Goal: Transaction & Acquisition: Purchase product/service

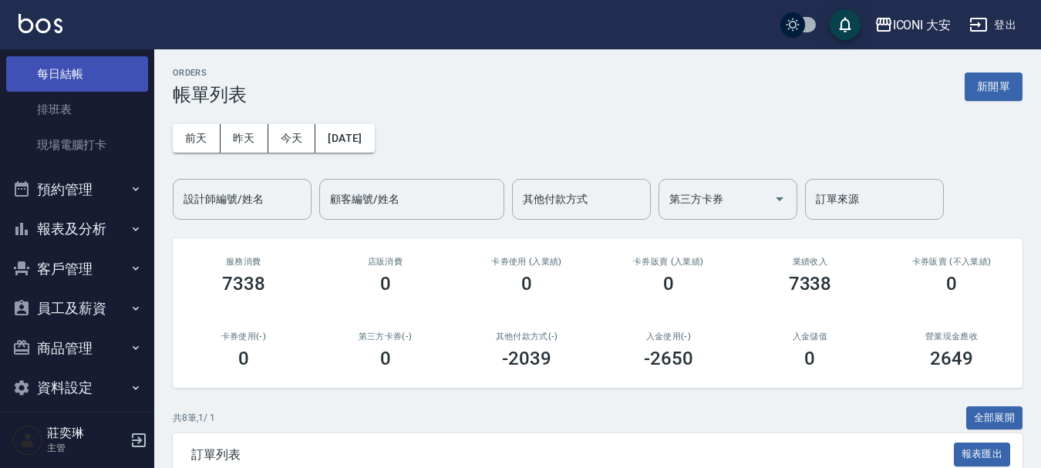
scroll to position [231, 0]
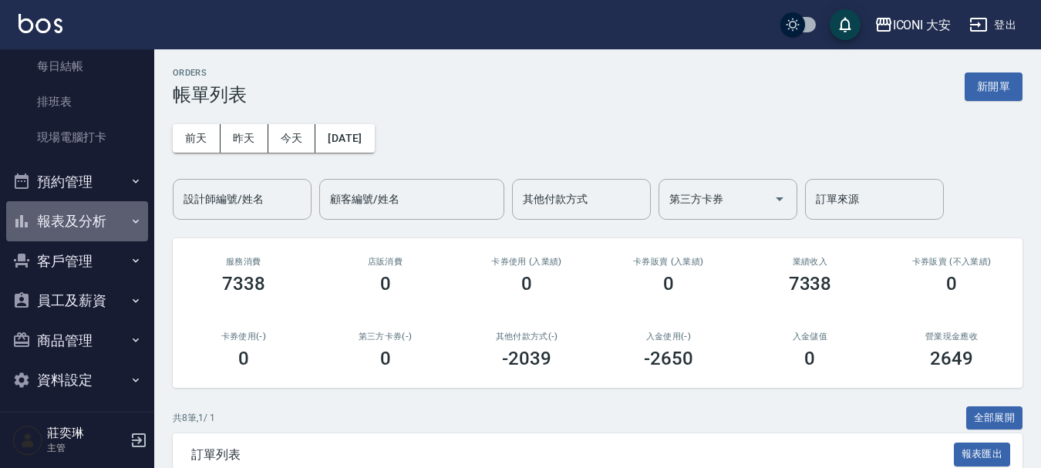
click at [89, 215] on button "報表及分析" at bounding box center [77, 221] width 142 height 40
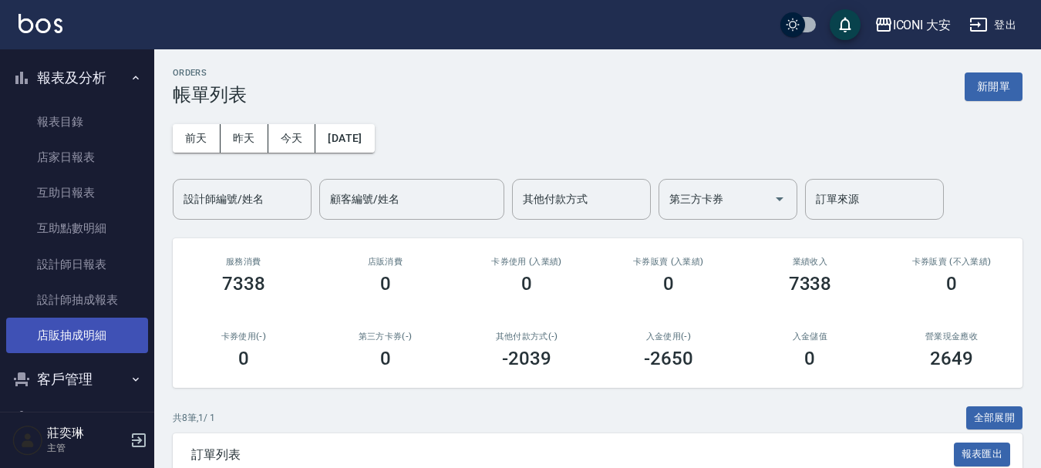
scroll to position [386, 0]
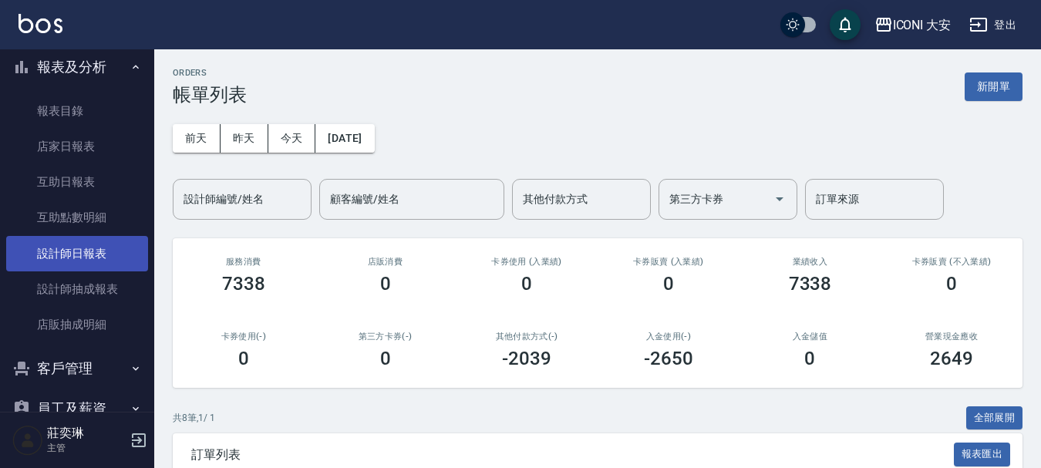
click at [92, 247] on link "設計師日報表" at bounding box center [77, 253] width 142 height 35
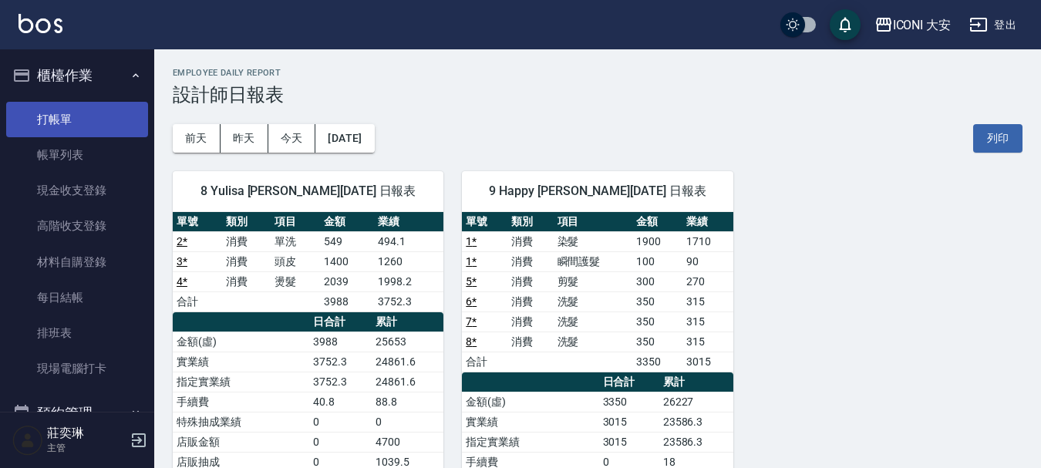
click at [90, 125] on link "打帳單" at bounding box center [77, 119] width 142 height 35
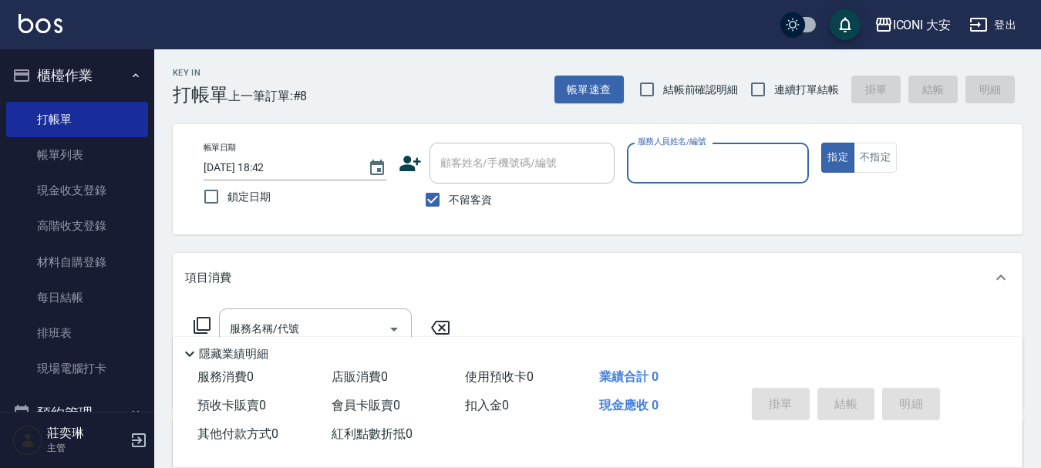
click at [720, 175] on input "服務人員姓名/編號" at bounding box center [718, 163] width 169 height 27
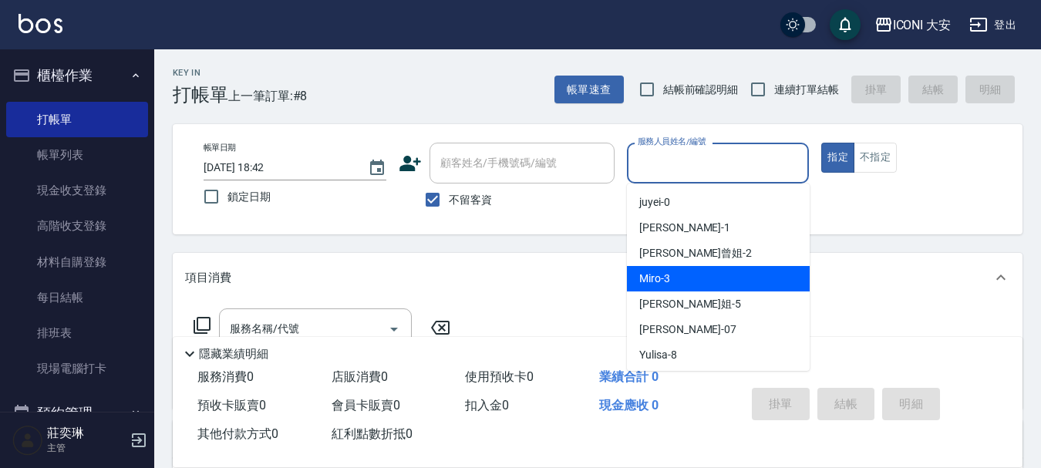
click at [686, 276] on div "Miro -3" at bounding box center [718, 278] width 183 height 25
type input "Miro-3"
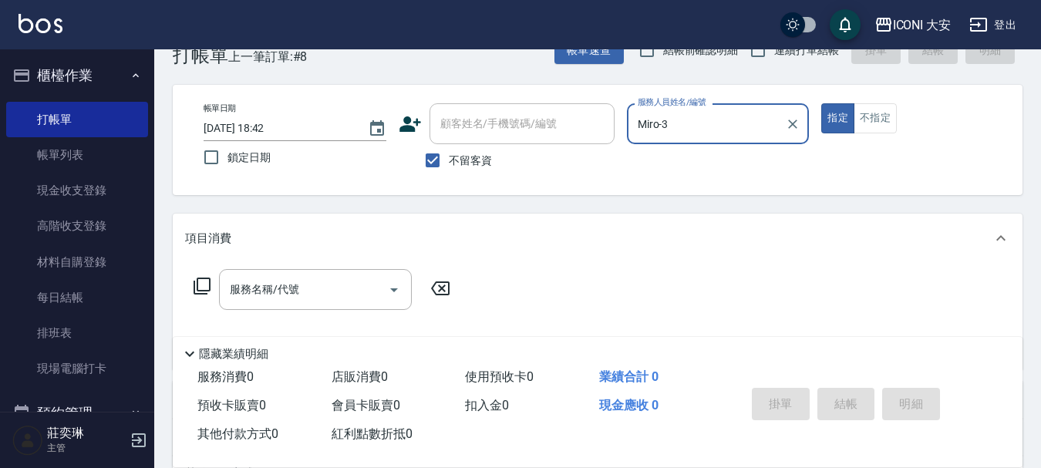
scroll to position [77, 0]
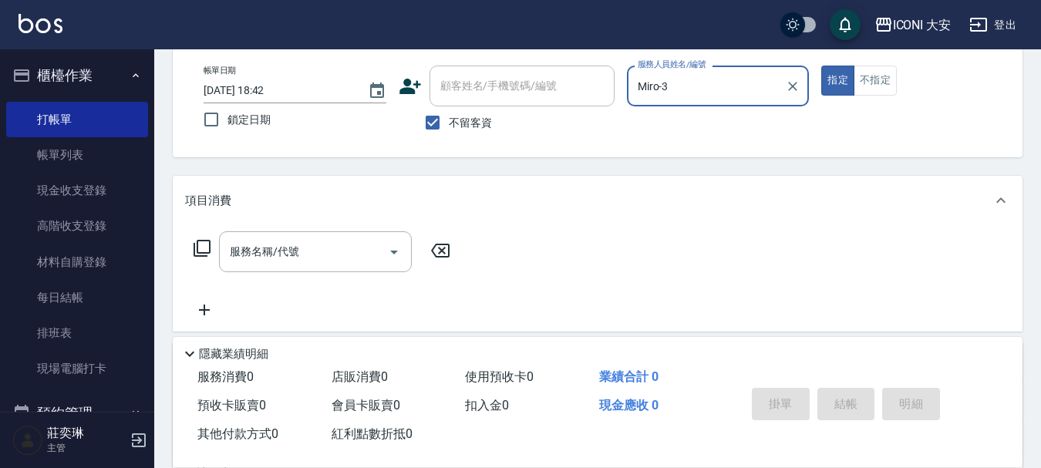
click at [202, 243] on icon at bounding box center [202, 248] width 19 height 19
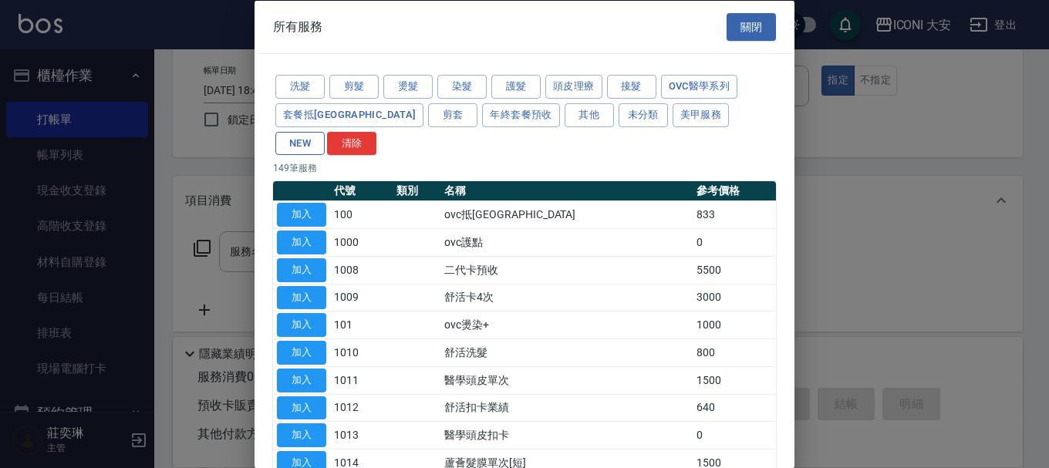
click at [325, 131] on button "NEW" at bounding box center [299, 143] width 49 height 24
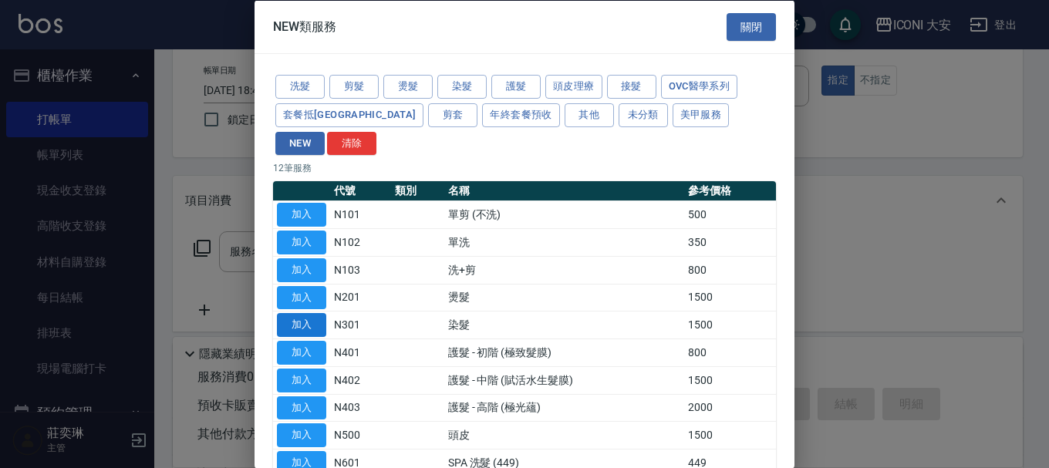
click at [312, 313] on button "加入" at bounding box center [301, 325] width 49 height 24
type input "染髮(N301)"
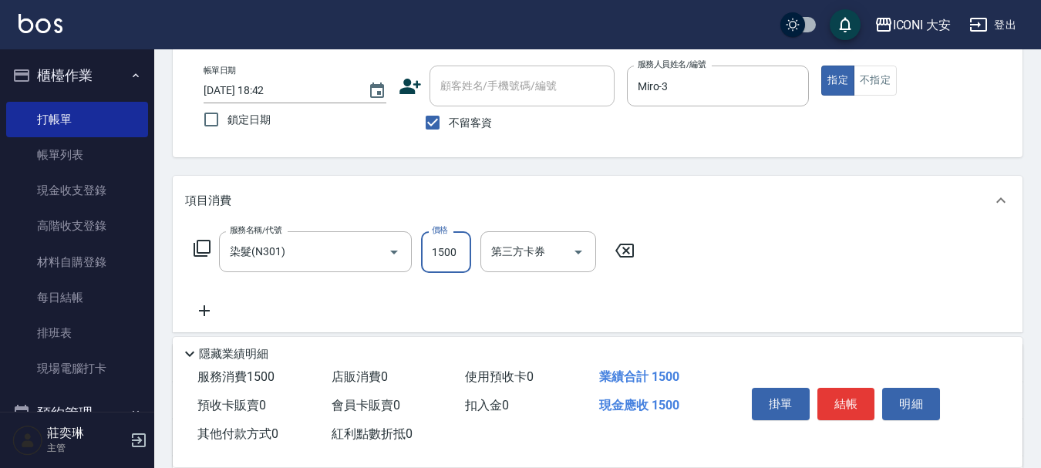
click at [425, 261] on input "1500" at bounding box center [446, 252] width 50 height 42
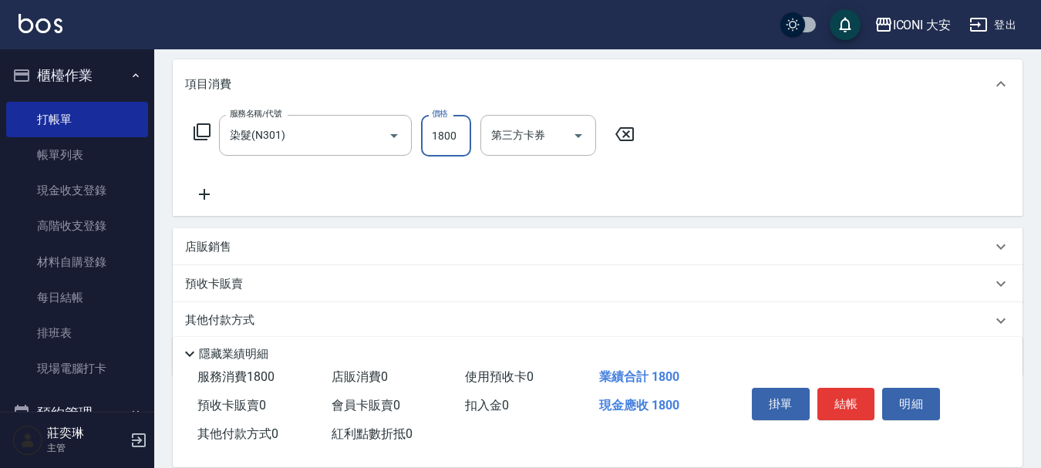
scroll to position [250, 0]
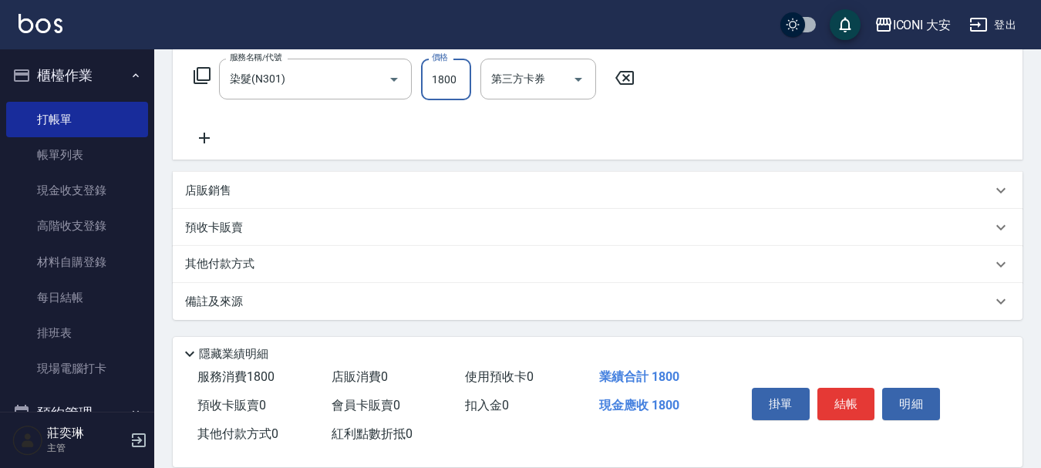
type input "1800"
click at [214, 255] on div "其他付款方式" at bounding box center [598, 264] width 850 height 37
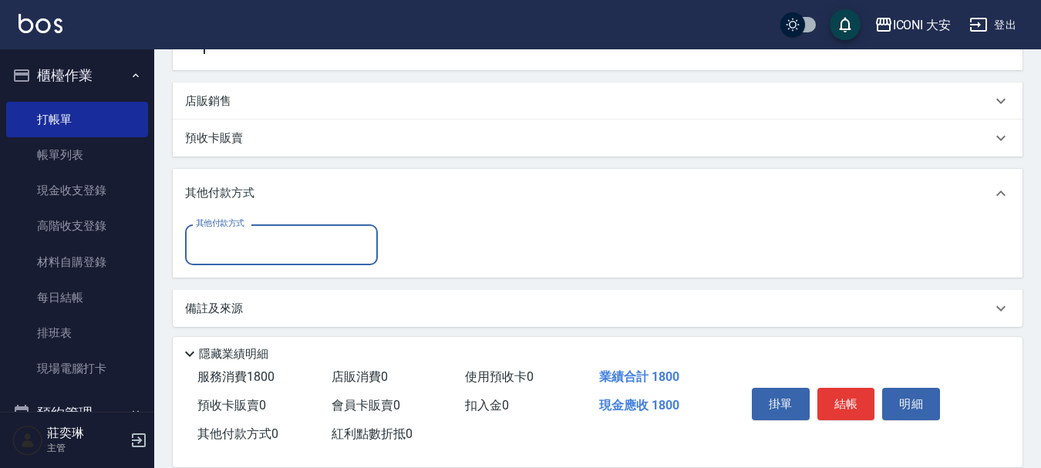
scroll to position [346, 0]
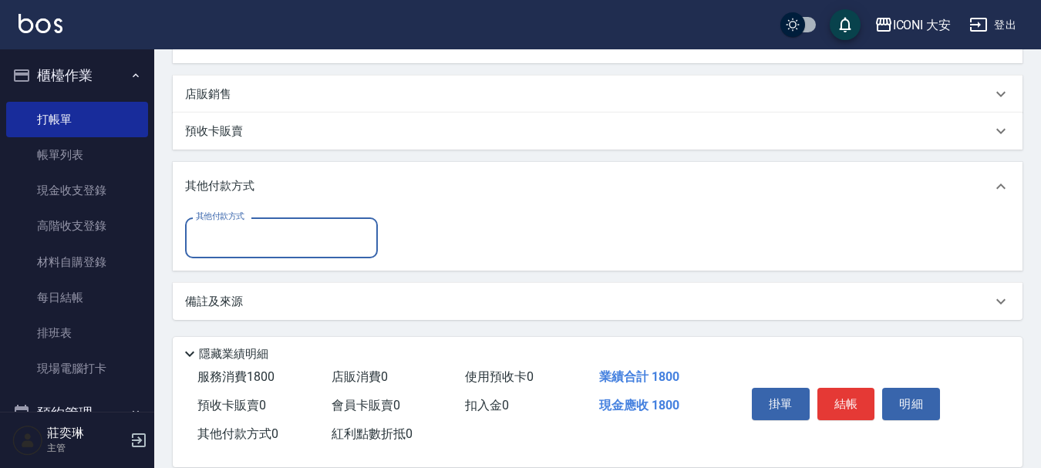
click at [238, 239] on input "其他付款方式" at bounding box center [281, 237] width 179 height 27
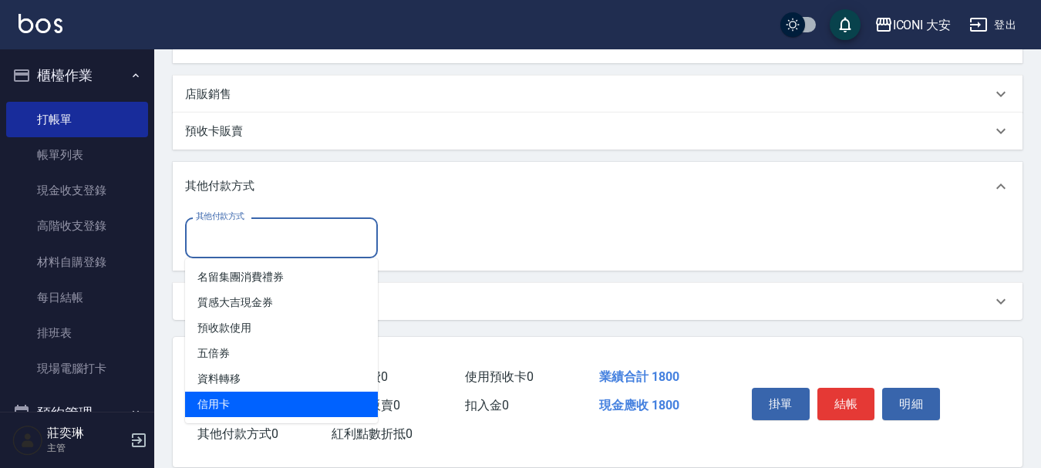
click at [284, 396] on span "信用卡" at bounding box center [281, 404] width 193 height 25
type input "信用卡"
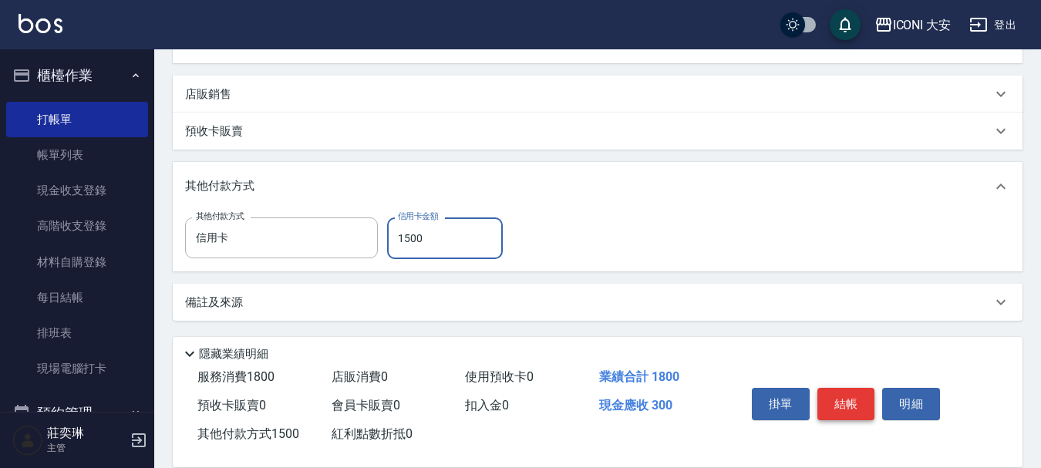
type input "1500"
click at [846, 396] on button "結帳" at bounding box center [847, 404] width 58 height 32
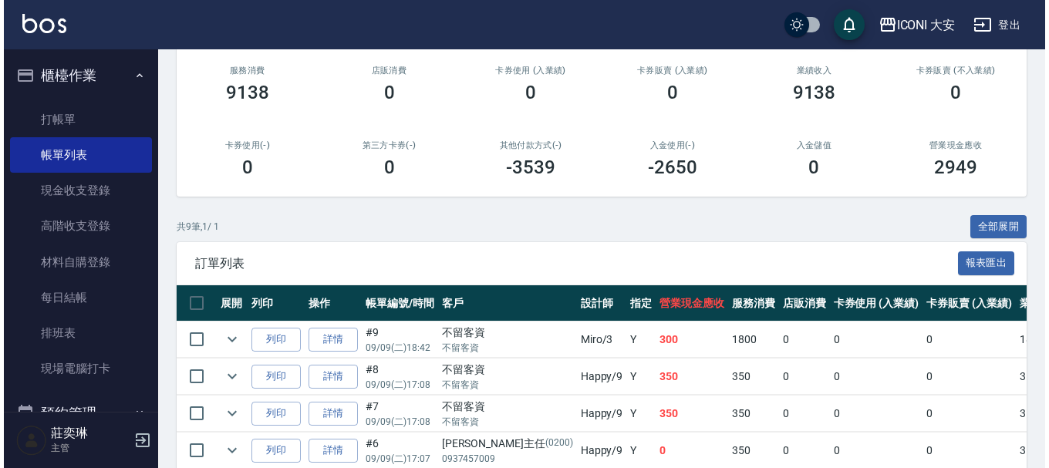
scroll to position [231, 0]
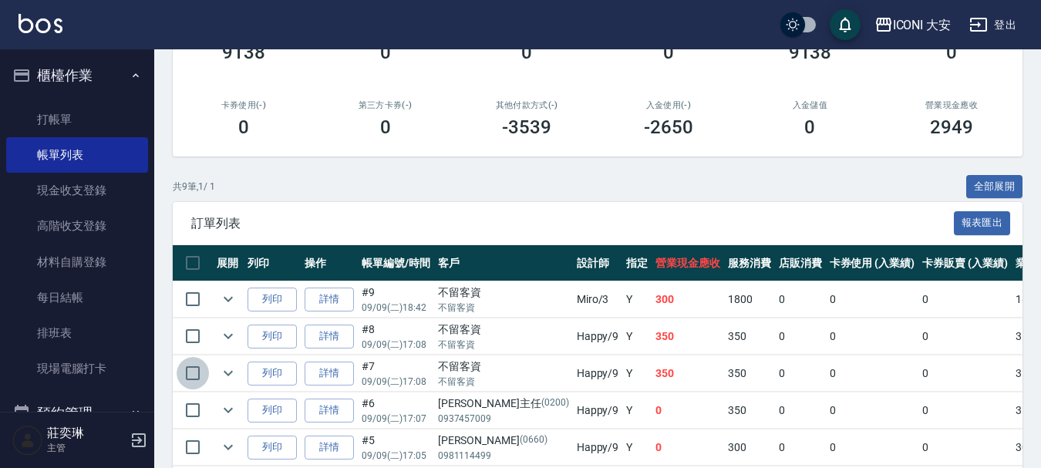
click at [194, 374] on input "checkbox" at bounding box center [193, 373] width 32 height 32
checkbox input "true"
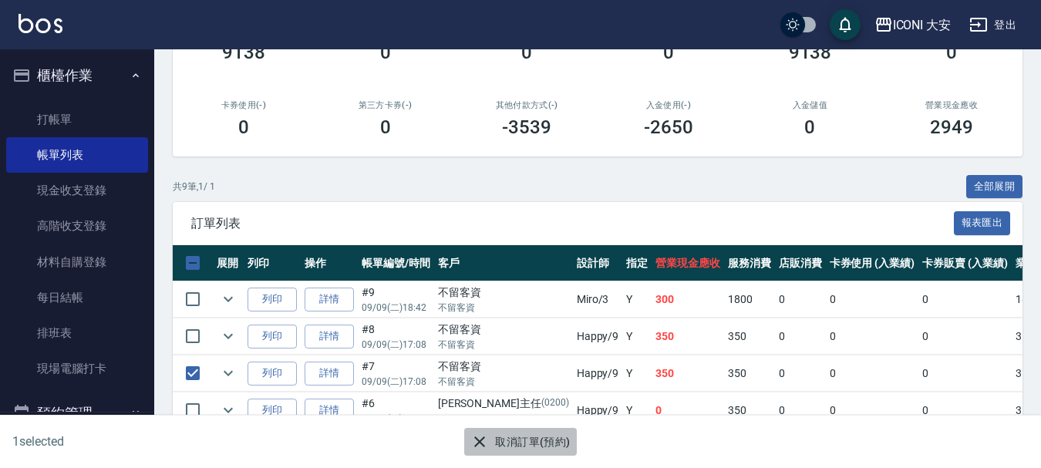
click at [534, 439] on button "取消訂單(預約)" at bounding box center [520, 442] width 112 height 29
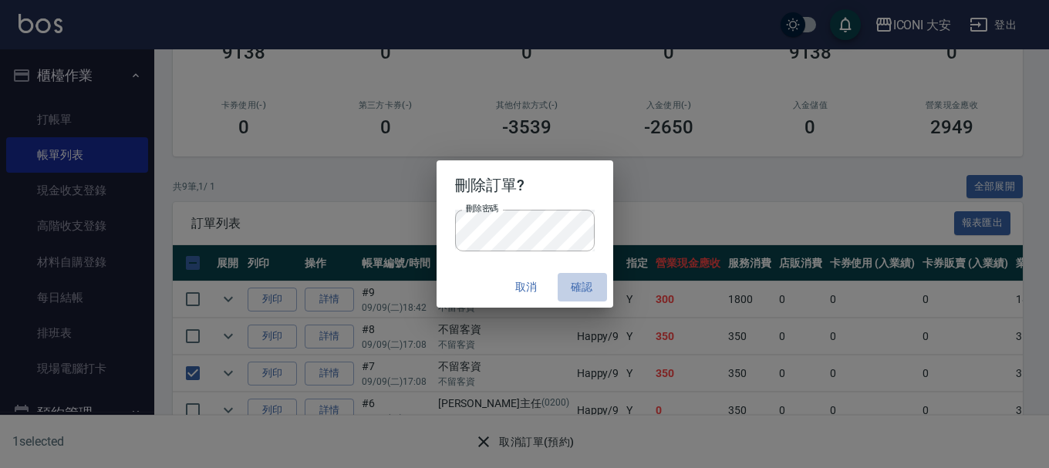
click at [575, 282] on button "確認" at bounding box center [582, 287] width 49 height 29
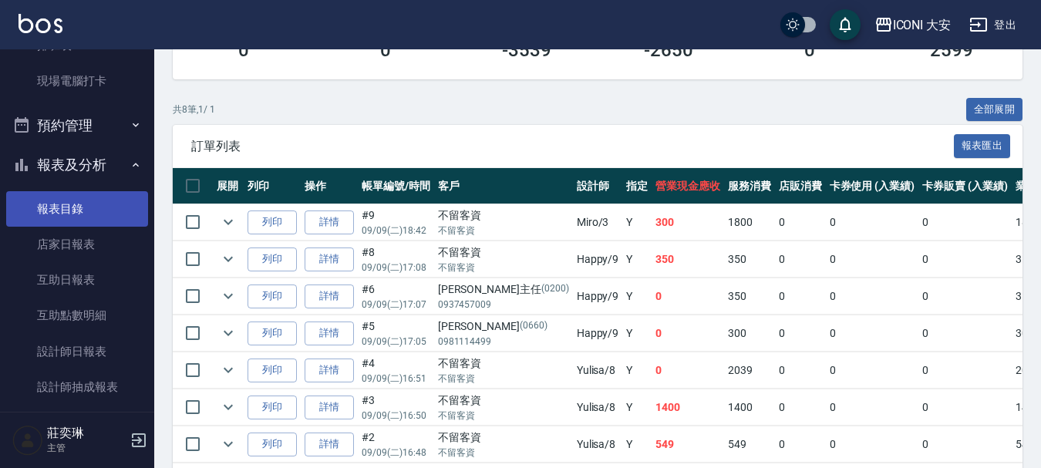
scroll to position [423, 0]
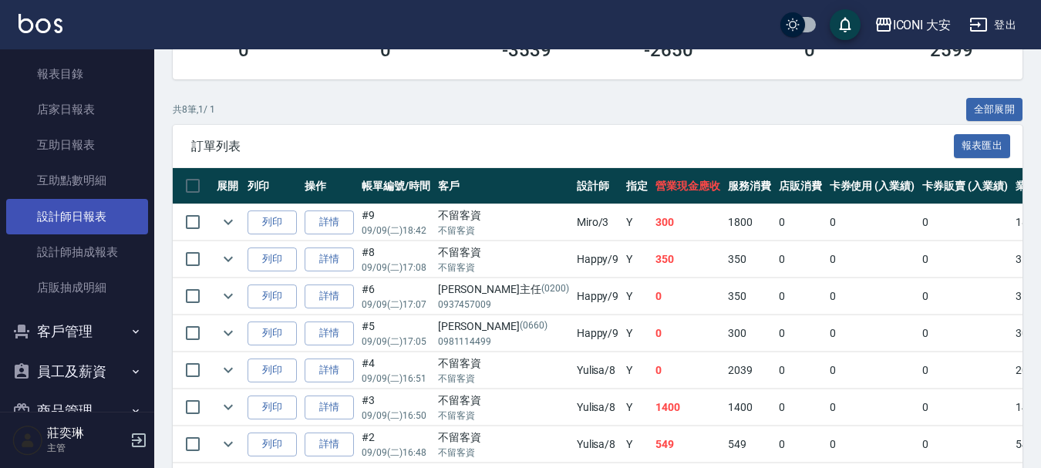
click at [73, 224] on link "設計師日報表" at bounding box center [77, 216] width 142 height 35
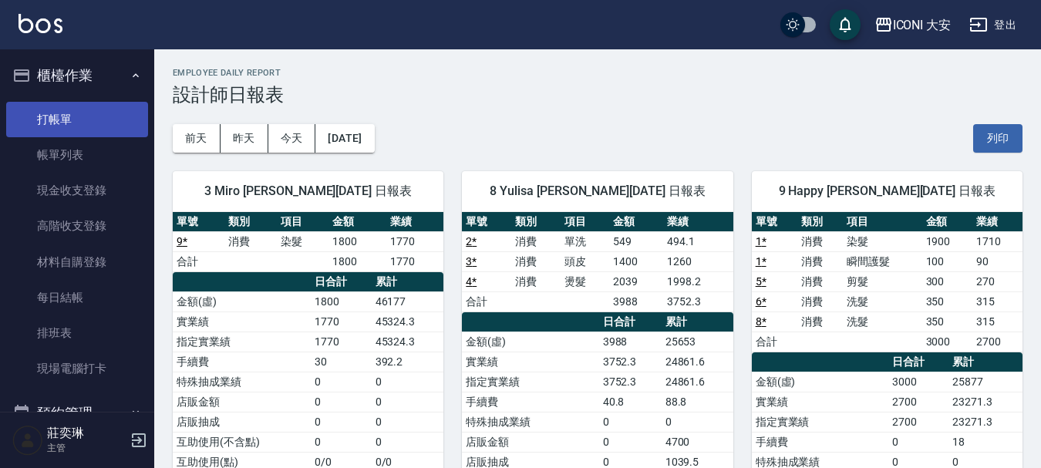
click at [50, 118] on link "打帳單" at bounding box center [77, 119] width 142 height 35
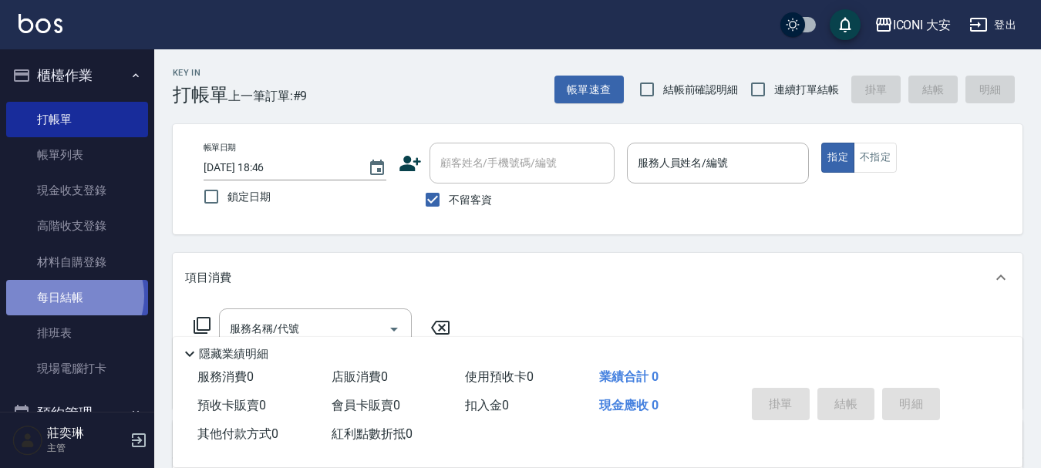
click at [73, 296] on link "每日結帳" at bounding box center [77, 297] width 142 height 35
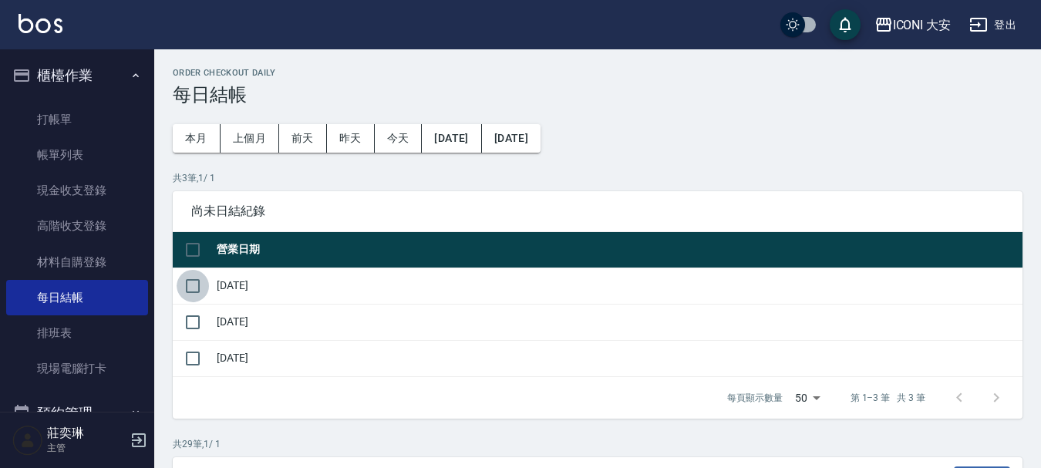
click at [185, 289] on input "checkbox" at bounding box center [193, 286] width 32 height 32
checkbox input "true"
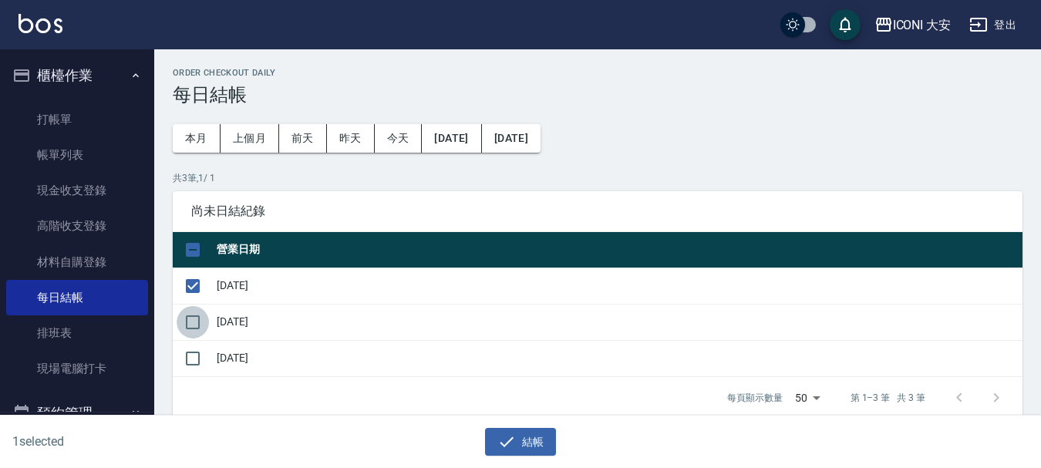
click at [196, 319] on input "checkbox" at bounding box center [193, 322] width 32 height 32
checkbox input "true"
click at [199, 363] on input "checkbox" at bounding box center [193, 358] width 32 height 32
checkbox input "true"
click at [548, 439] on button "結帳" at bounding box center [521, 442] width 72 height 29
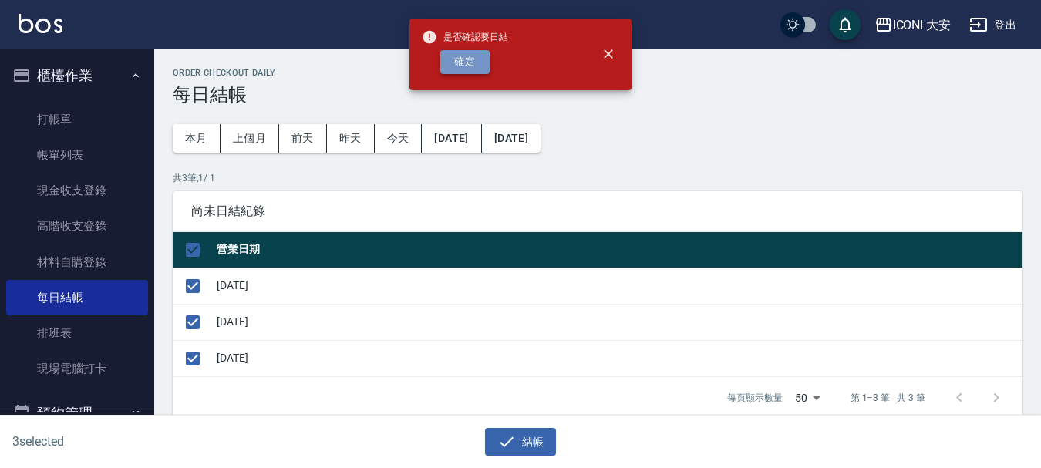
click at [479, 69] on button "確定" at bounding box center [464, 62] width 49 height 24
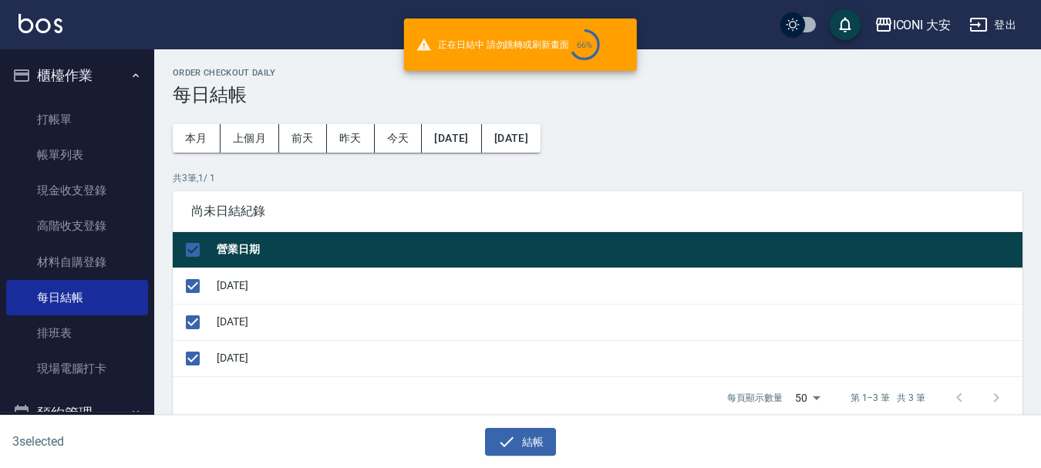
checkbox input "false"
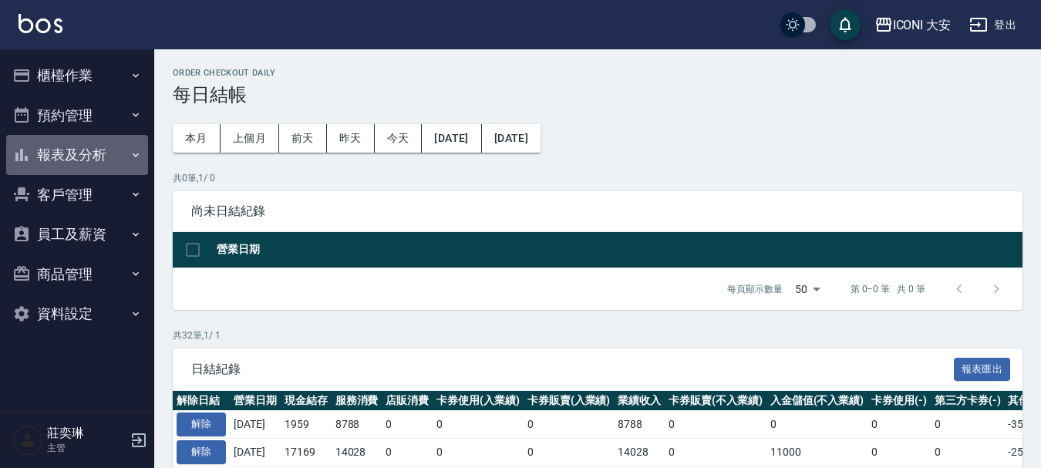
click at [89, 155] on button "報表及分析" at bounding box center [77, 155] width 142 height 40
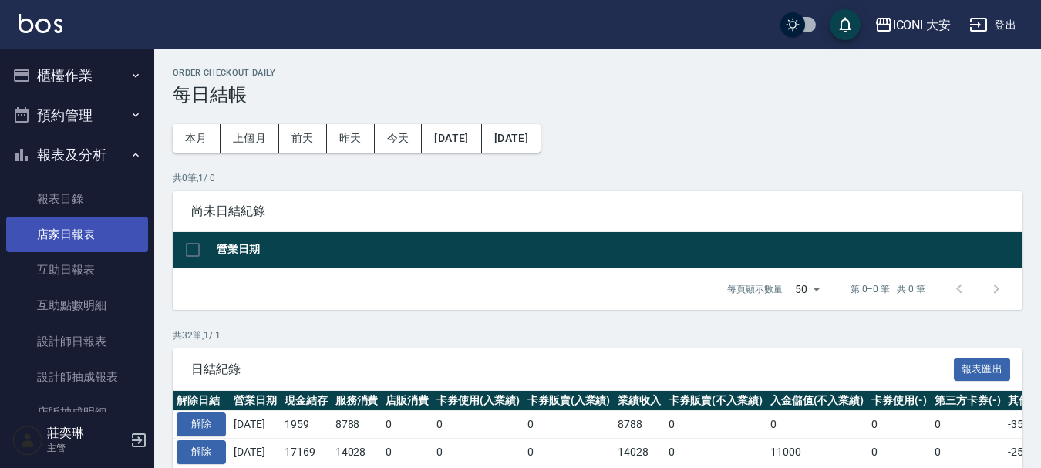
click at [97, 242] on link "店家日報表" at bounding box center [77, 234] width 142 height 35
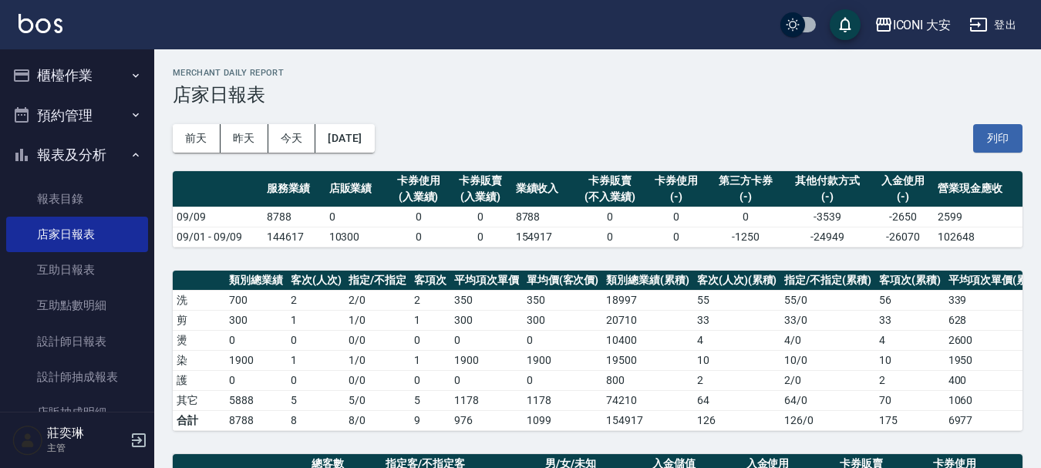
click at [57, 72] on button "櫃檯作業" at bounding box center [77, 76] width 142 height 40
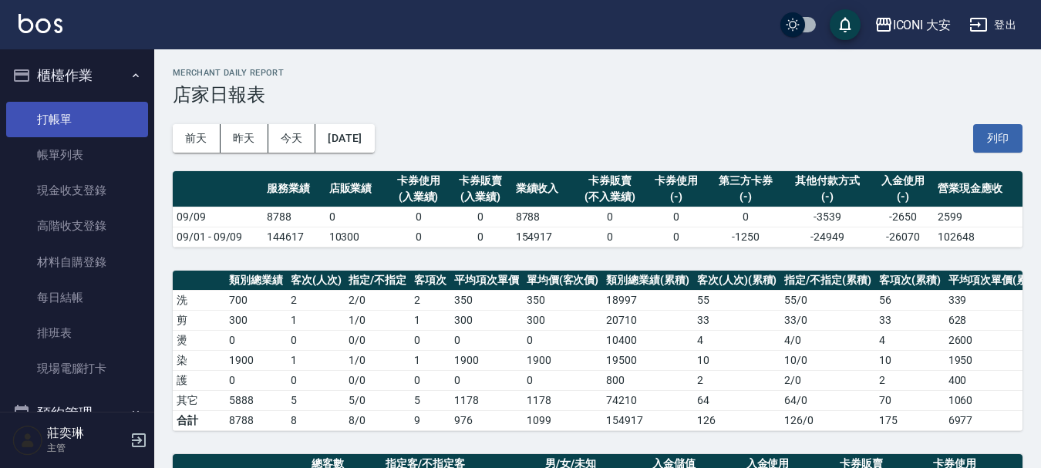
click at [53, 120] on link "打帳單" at bounding box center [77, 119] width 142 height 35
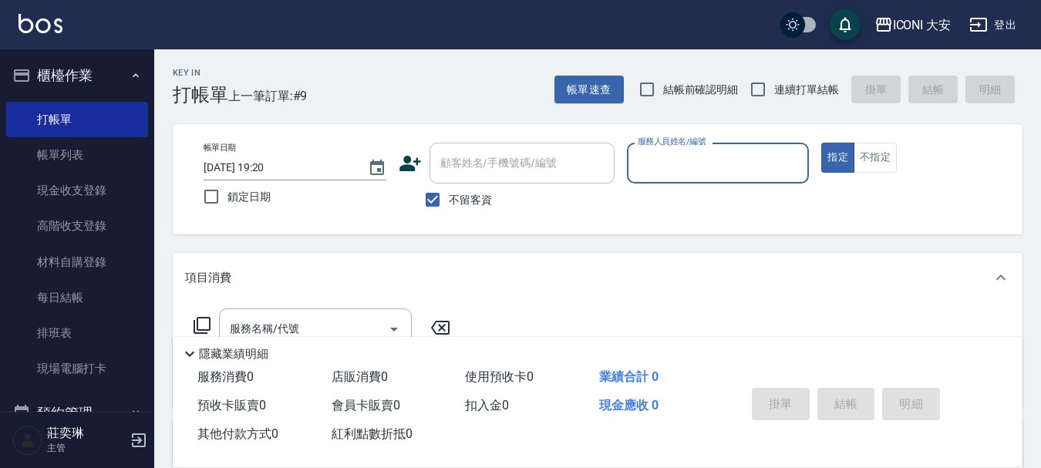
click at [701, 168] on input "服務人員姓名/編號" at bounding box center [718, 163] width 169 height 27
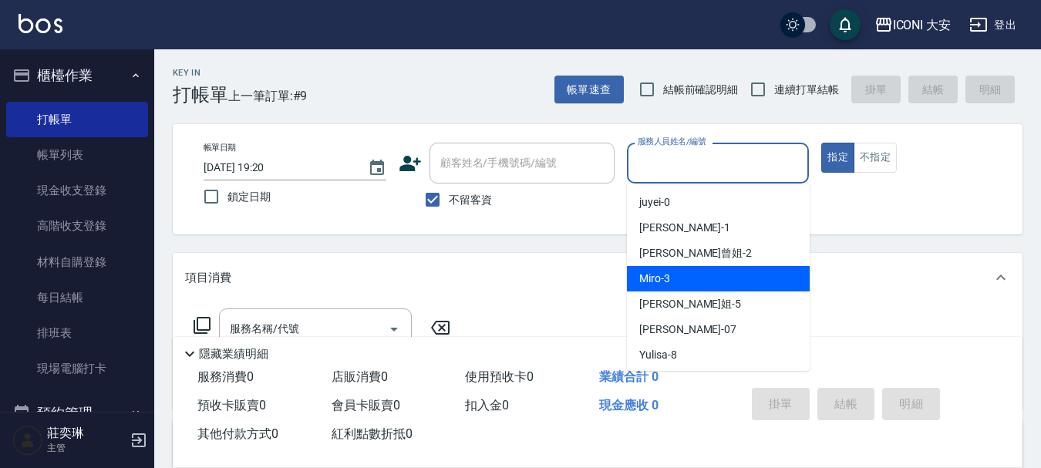
click at [686, 268] on div "Miro -3" at bounding box center [718, 278] width 183 height 25
type input "Miro-3"
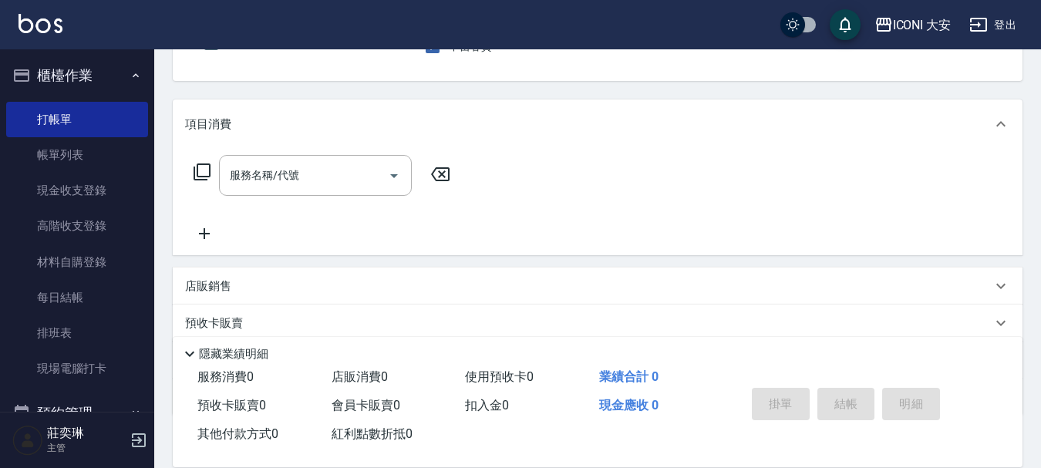
scroll to position [154, 0]
click at [209, 172] on icon at bounding box center [202, 171] width 17 height 17
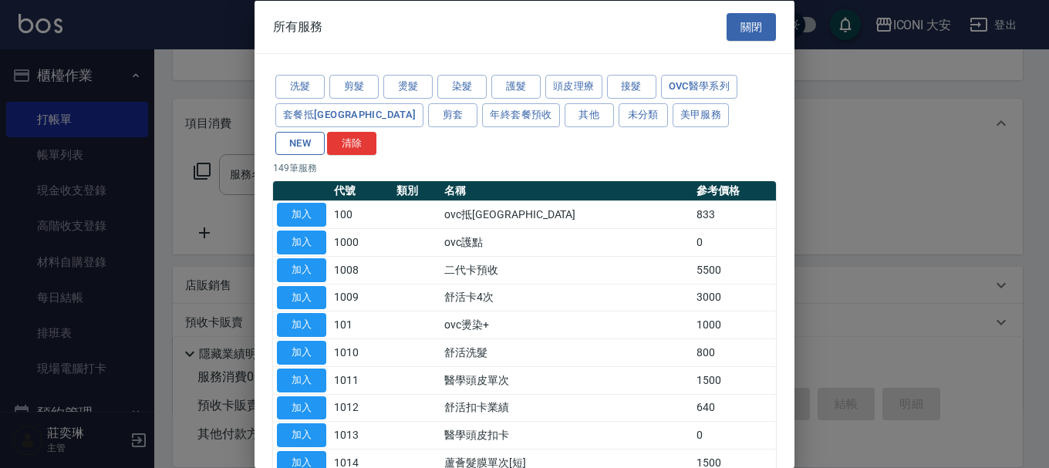
click at [325, 131] on button "NEW" at bounding box center [299, 143] width 49 height 24
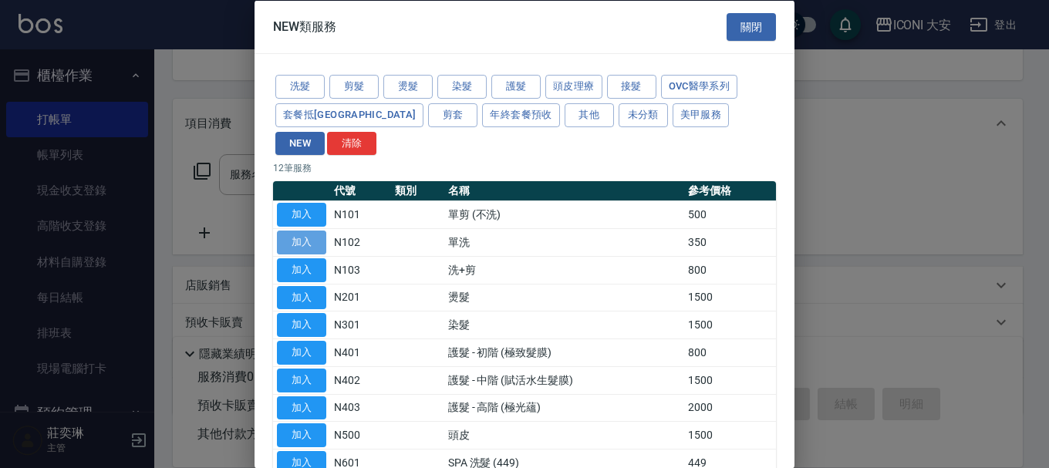
click at [308, 231] on button "加入" at bounding box center [301, 243] width 49 height 24
type input "單洗(N102)"
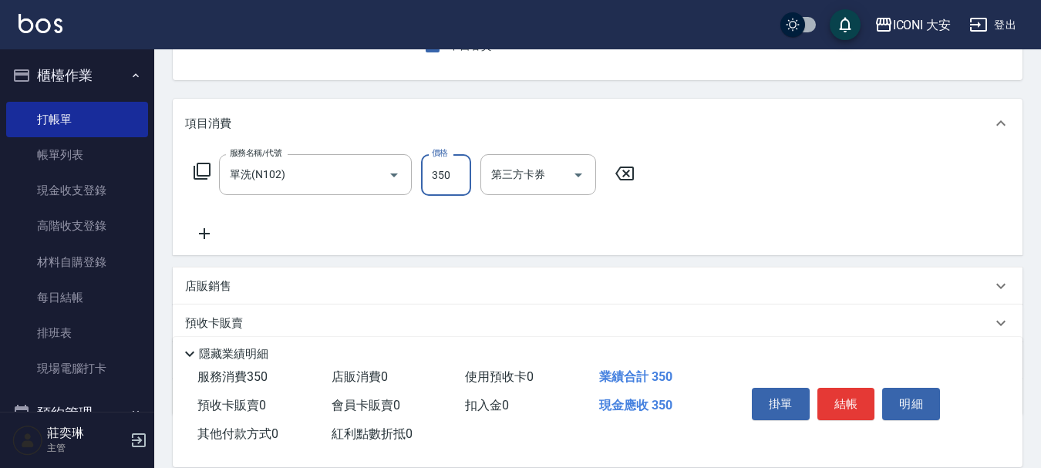
click at [448, 174] on input "350" at bounding box center [446, 175] width 50 height 42
type input "549"
click at [842, 390] on button "結帳" at bounding box center [847, 404] width 58 height 32
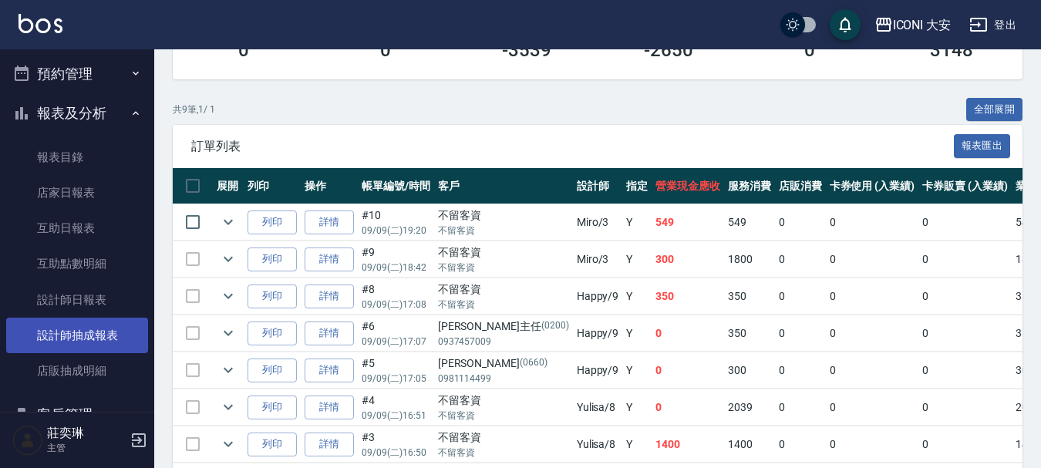
scroll to position [386, 0]
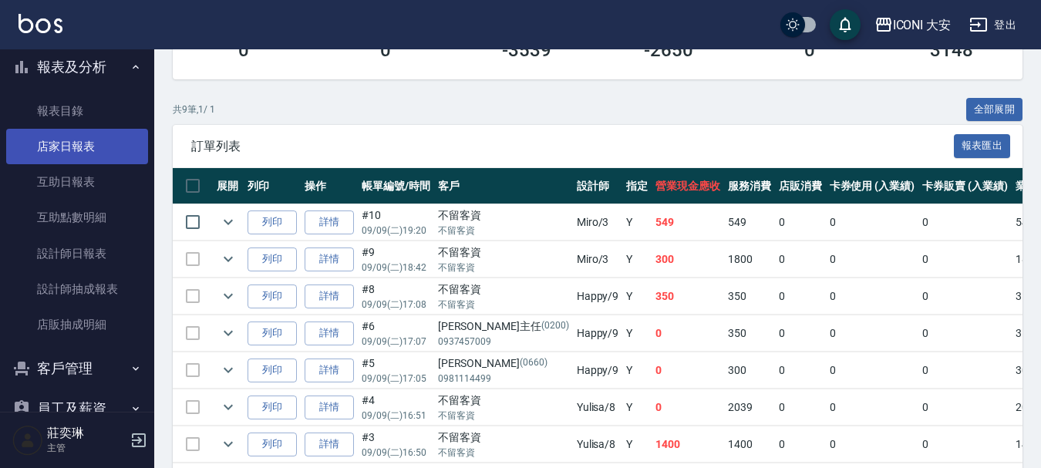
click at [79, 143] on link "店家日報表" at bounding box center [77, 146] width 142 height 35
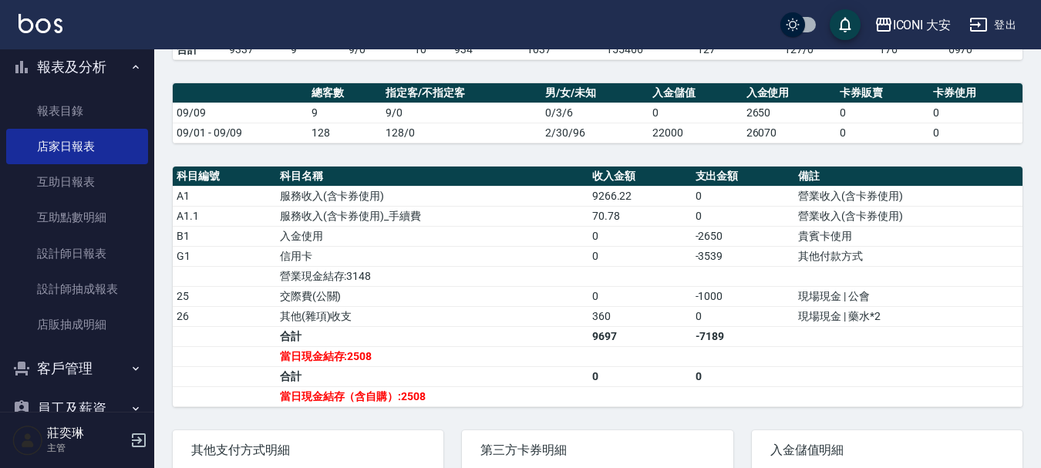
scroll to position [386, 0]
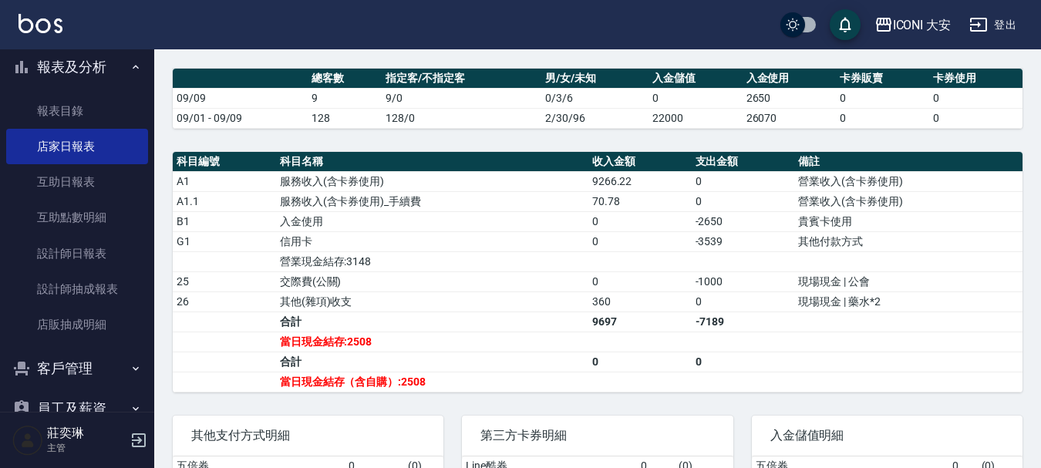
drag, startPoint x: 339, startPoint y: 362, endPoint x: 418, endPoint y: 346, distance: 81.1
click at [418, 346] on td "當日現金結存:2508" at bounding box center [432, 342] width 312 height 20
drag, startPoint x: 344, startPoint y: 353, endPoint x: 400, endPoint y: 346, distance: 56.0
click at [400, 346] on td "當日現金結存:2508" at bounding box center [432, 342] width 312 height 20
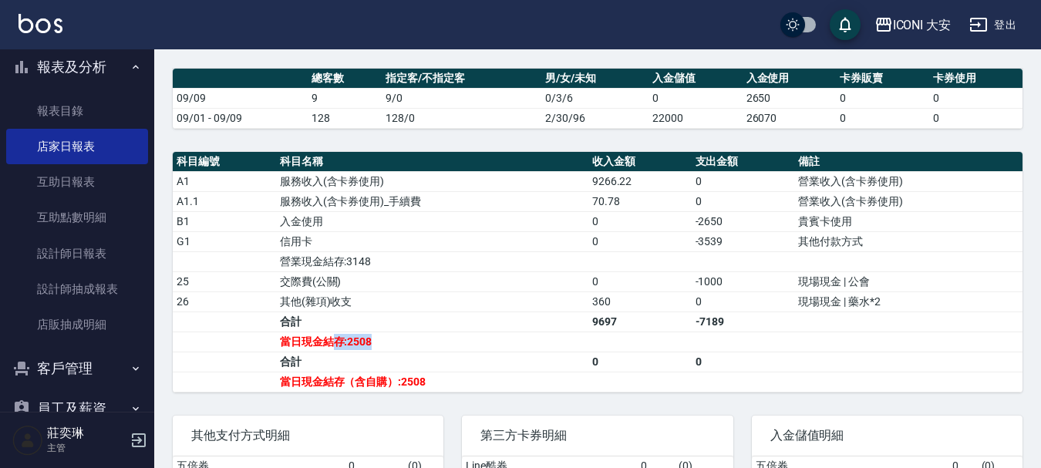
click at [400, 346] on td "當日現金結存:2508" at bounding box center [432, 342] width 312 height 20
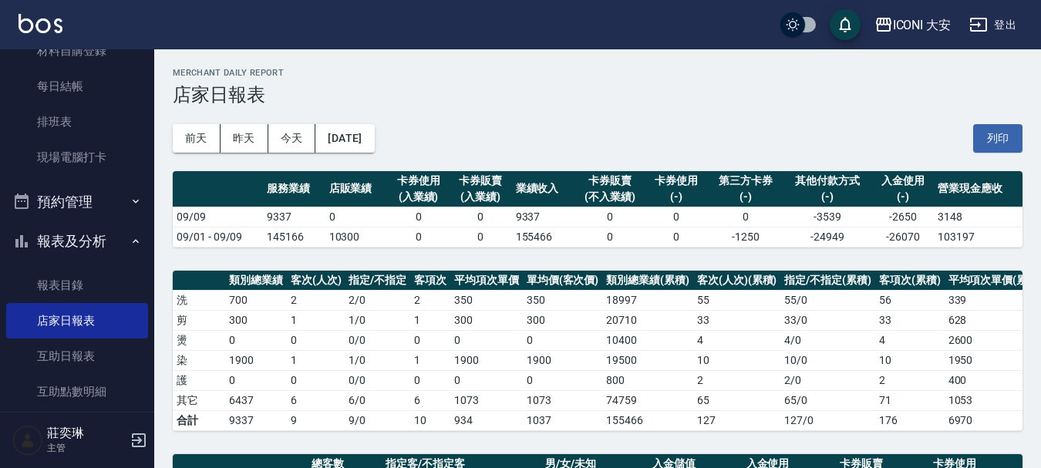
scroll to position [0, 0]
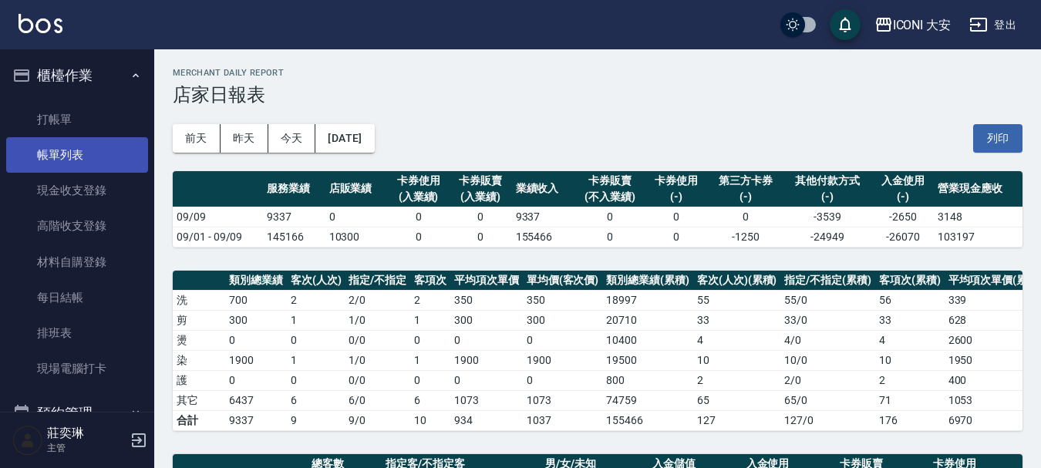
click at [78, 150] on link "帳單列表" at bounding box center [77, 154] width 142 height 35
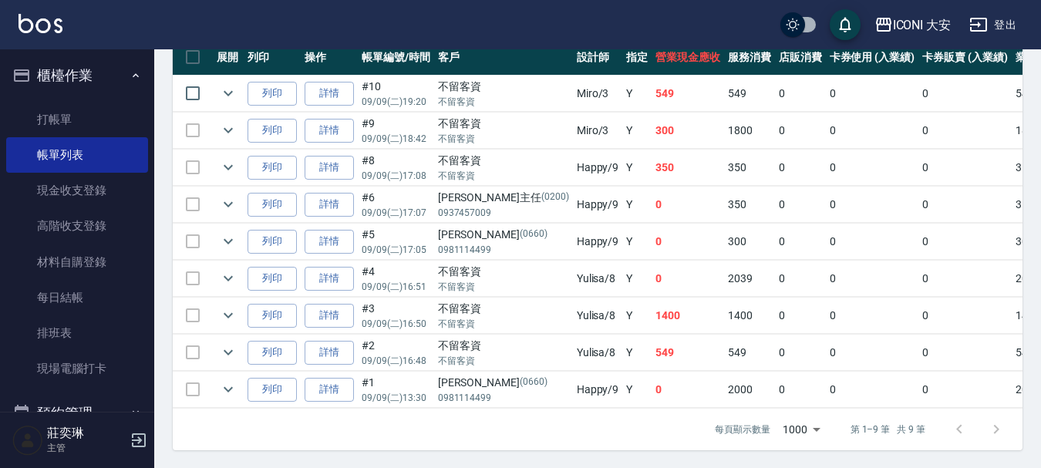
scroll to position [450, 0]
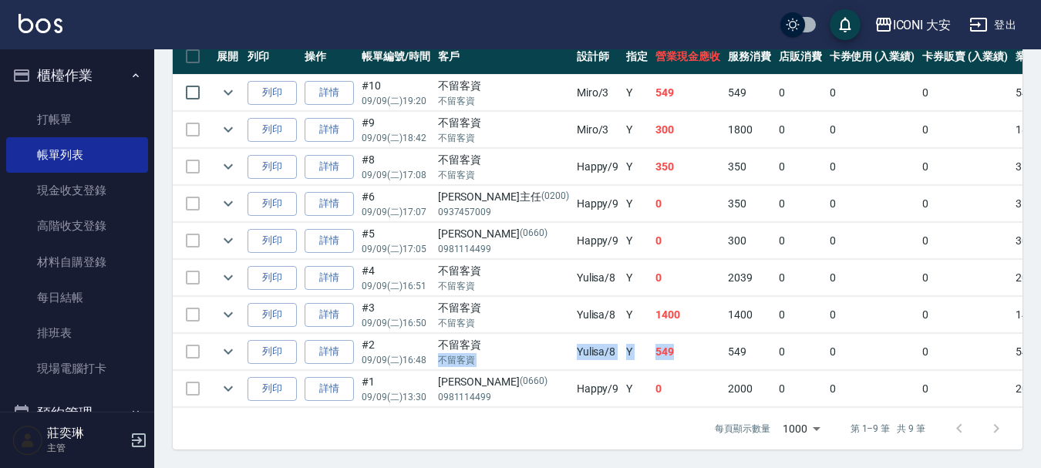
drag, startPoint x: 481, startPoint y: 334, endPoint x: 626, endPoint y: 334, distance: 145.0
click at [626, 334] on tr "列印 詳情 #2 09/09 (二) 16:48 不留客資 不留客資 Yulisa /8 Y 549 549 0 0 0 549 0 0 0 0 0" at bounding box center [852, 352] width 1358 height 36
click at [573, 342] on td "Yulisa /8" at bounding box center [598, 352] width 50 height 36
click at [623, 348] on td "Y" at bounding box center [637, 352] width 29 height 36
drag, startPoint x: 501, startPoint y: 326, endPoint x: 674, endPoint y: 329, distance: 172.8
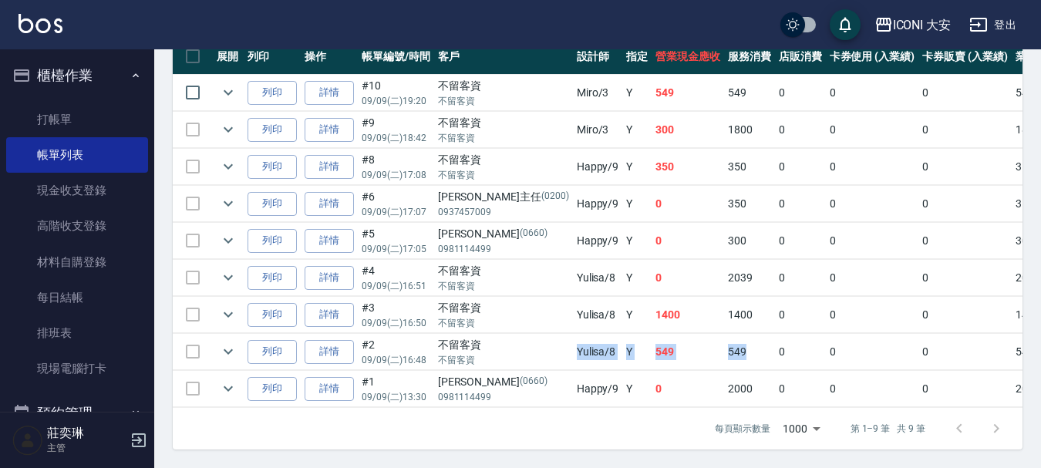
click at [674, 334] on tr "列印 詳情 #2 09/09 (二) 16:48 不留客資 不留客資 Yulisa /8 Y 549 549 0 0 0 549 0 0 0 0 0" at bounding box center [852, 352] width 1358 height 36
click at [724, 334] on td "549" at bounding box center [749, 352] width 51 height 36
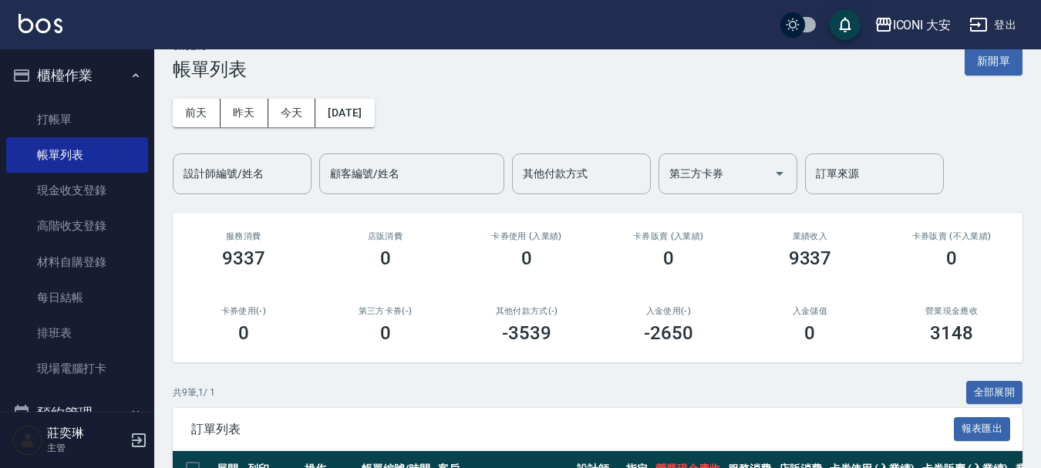
scroll to position [0, 0]
